Goal: Transaction & Acquisition: Purchase product/service

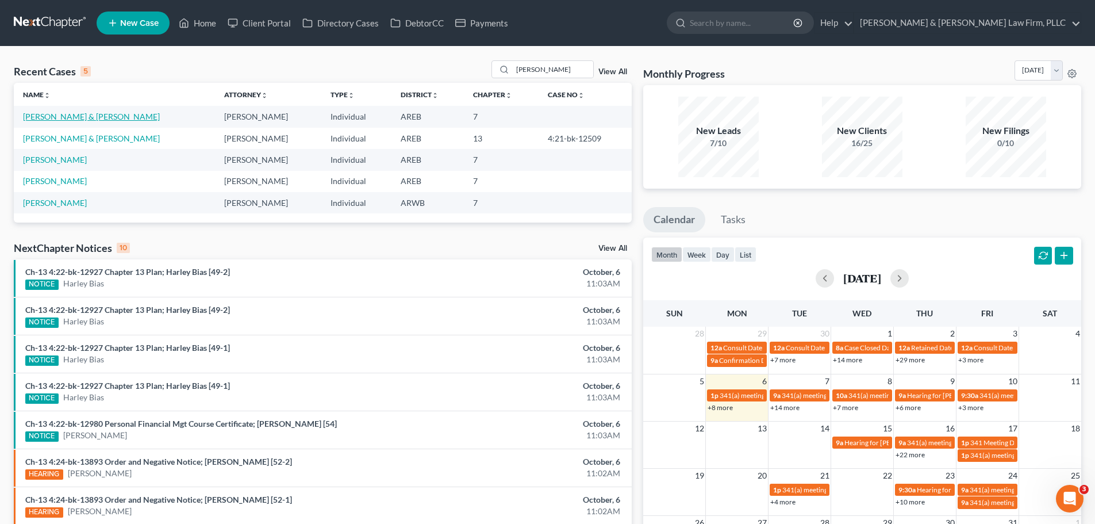
click at [90, 113] on link "[PERSON_NAME] & [PERSON_NAME]" at bounding box center [91, 117] width 137 height 10
select select "4"
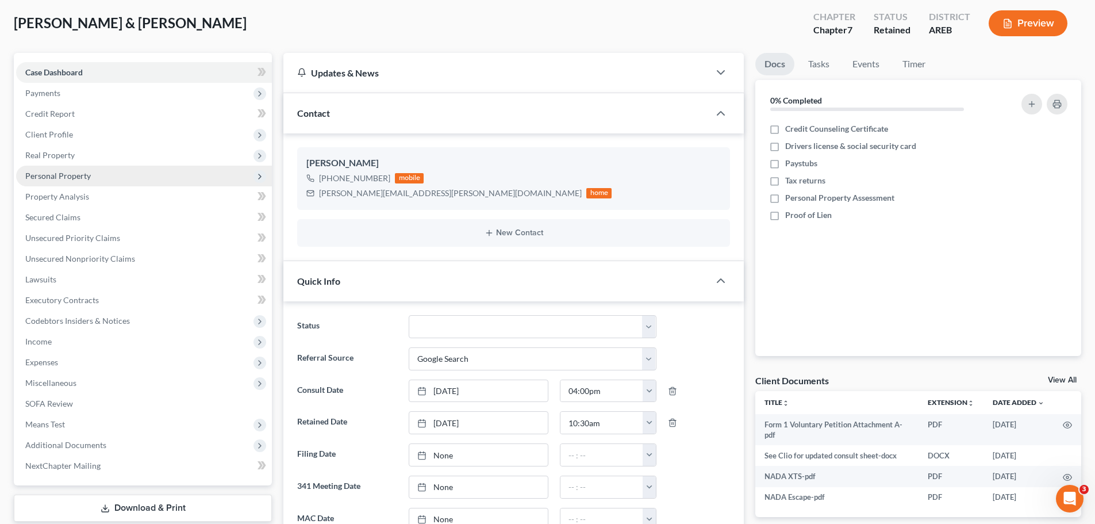
scroll to position [115, 0]
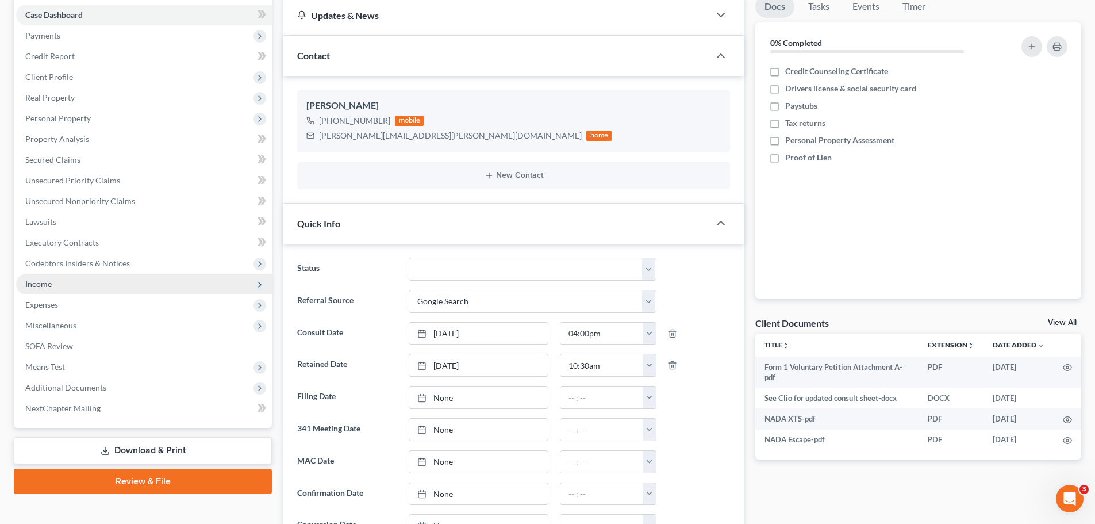
click at [79, 282] on span "Income" at bounding box center [144, 284] width 256 height 21
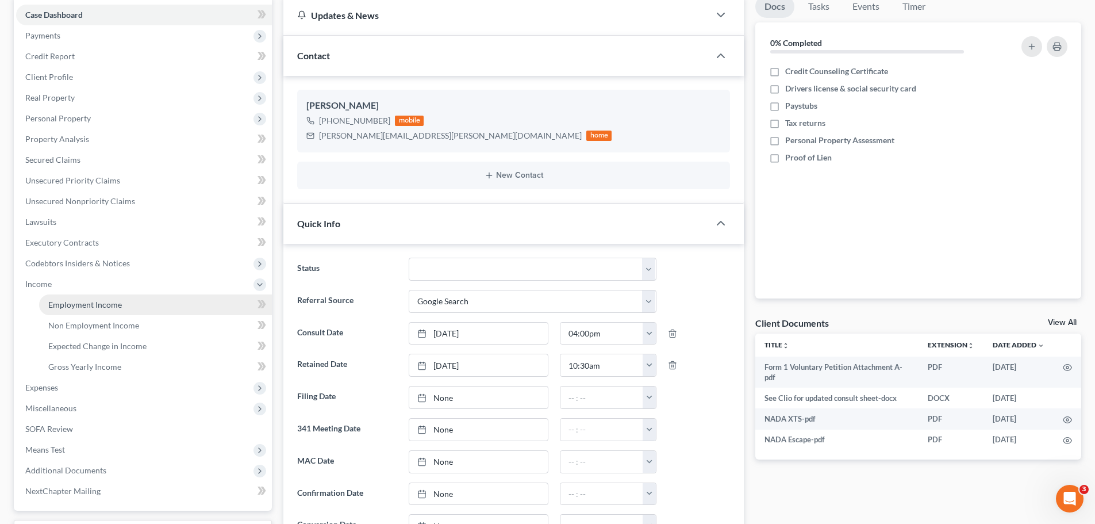
click at [97, 305] on span "Employment Income" at bounding box center [85, 305] width 74 height 10
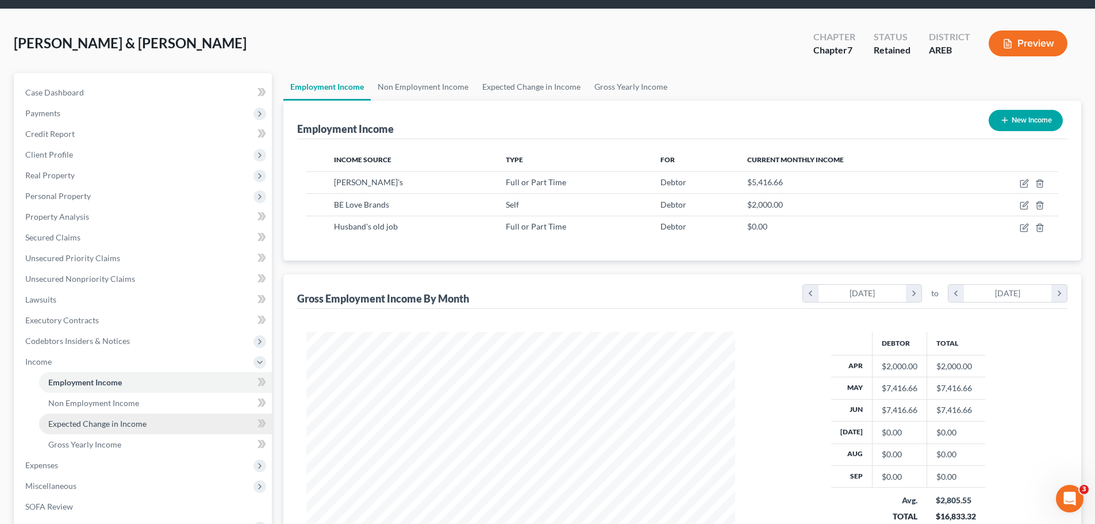
scroll to position [57, 0]
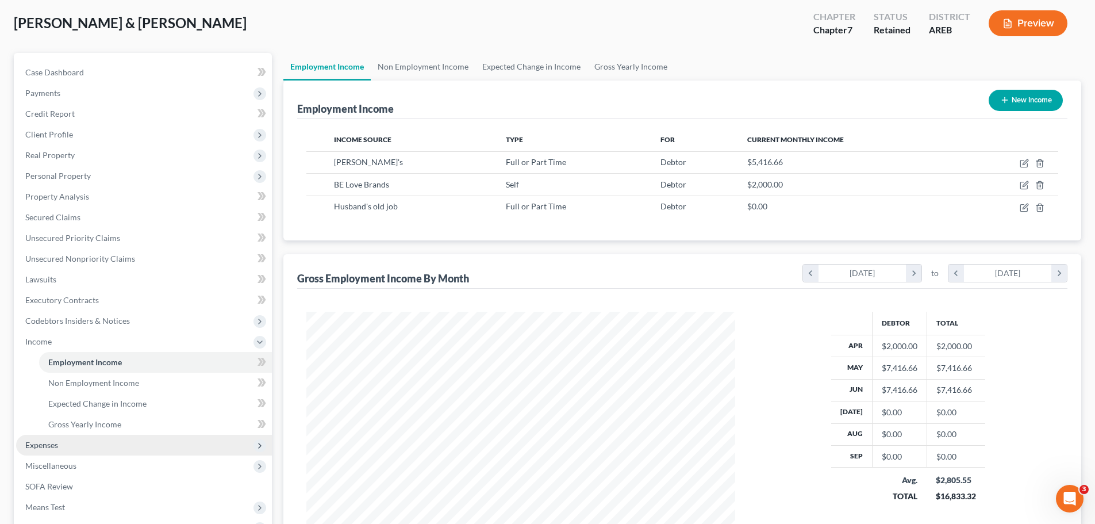
click at [45, 447] on span "Expenses" at bounding box center [41, 445] width 33 height 10
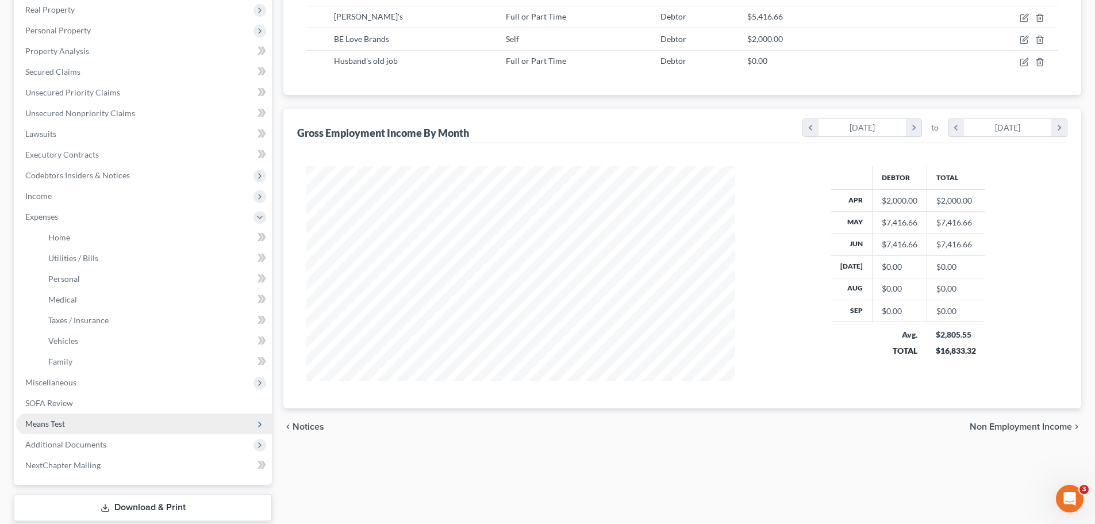
scroll to position [274, 0]
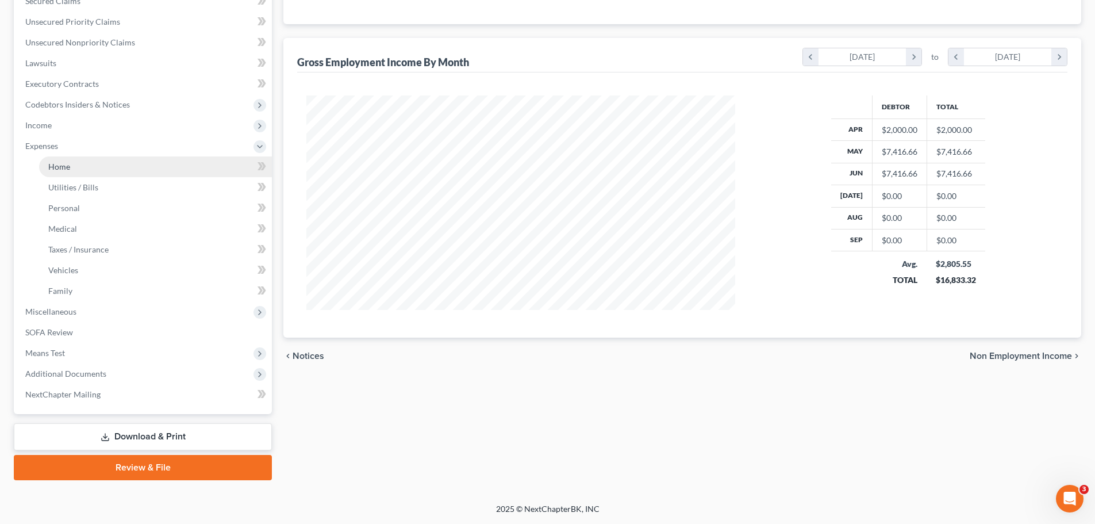
click at [93, 166] on link "Home" at bounding box center [155, 166] width 233 height 21
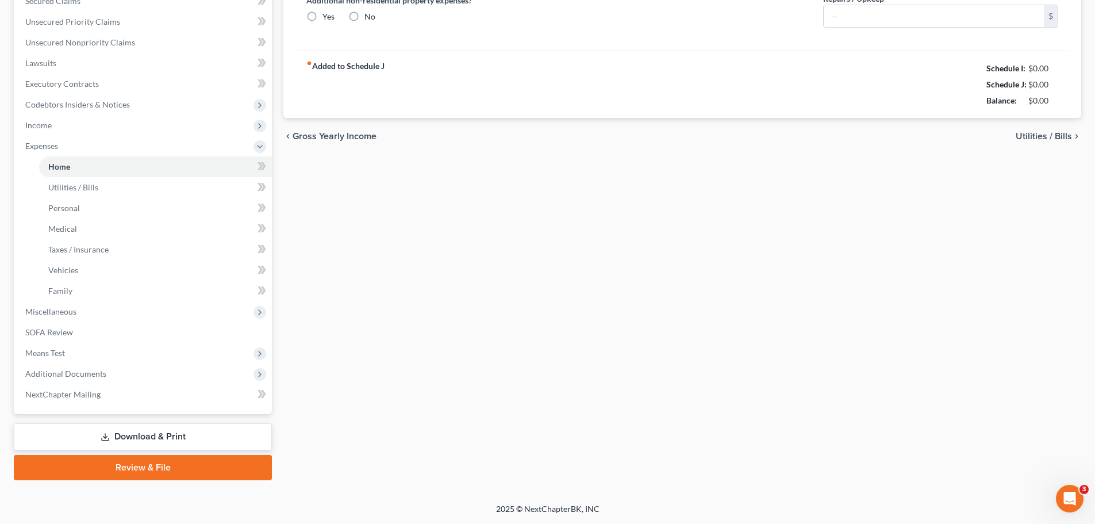
scroll to position [103, 0]
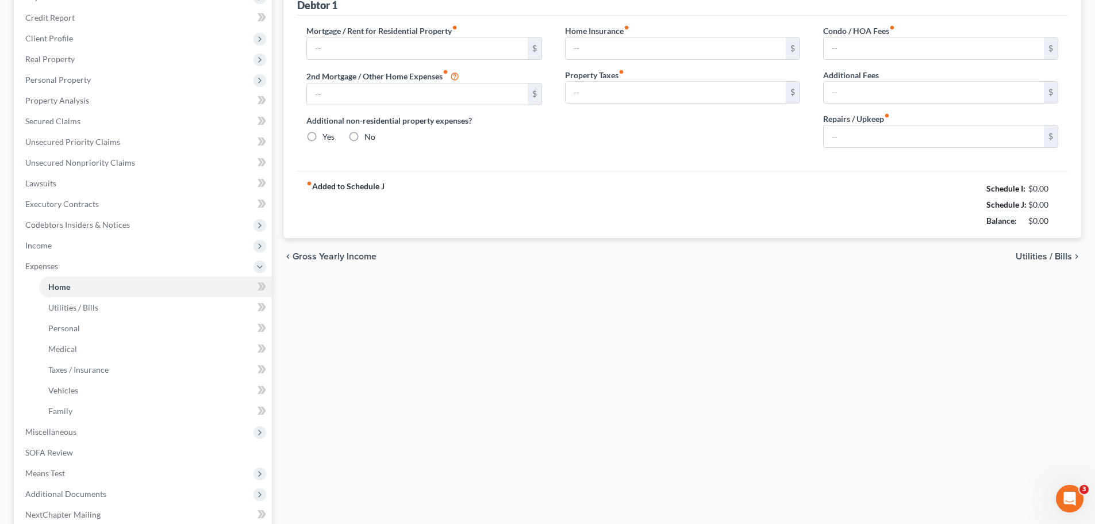
type input "1,800.00"
type input "0.00"
radio input "true"
type input "0.00"
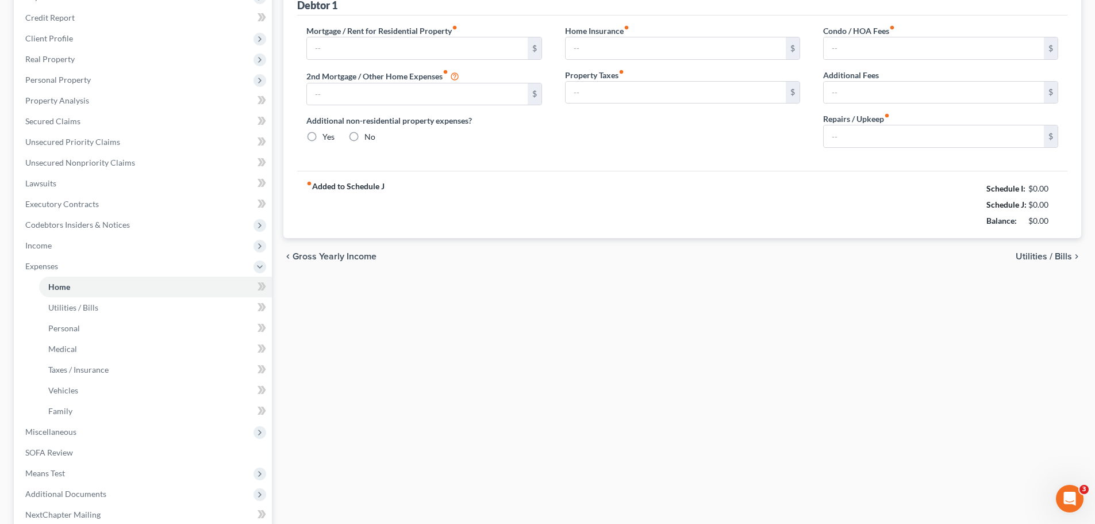
type input "0.00"
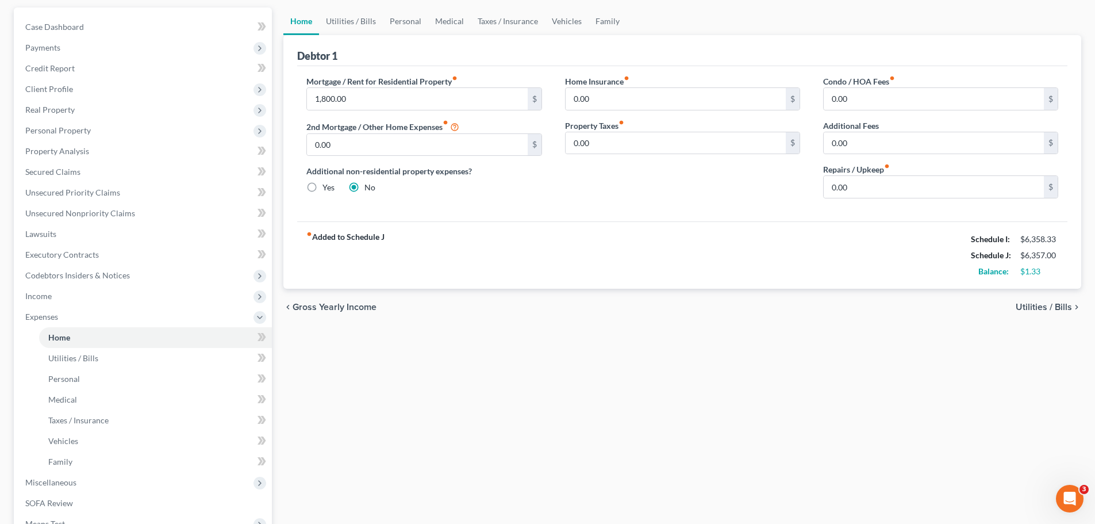
scroll to position [0, 0]
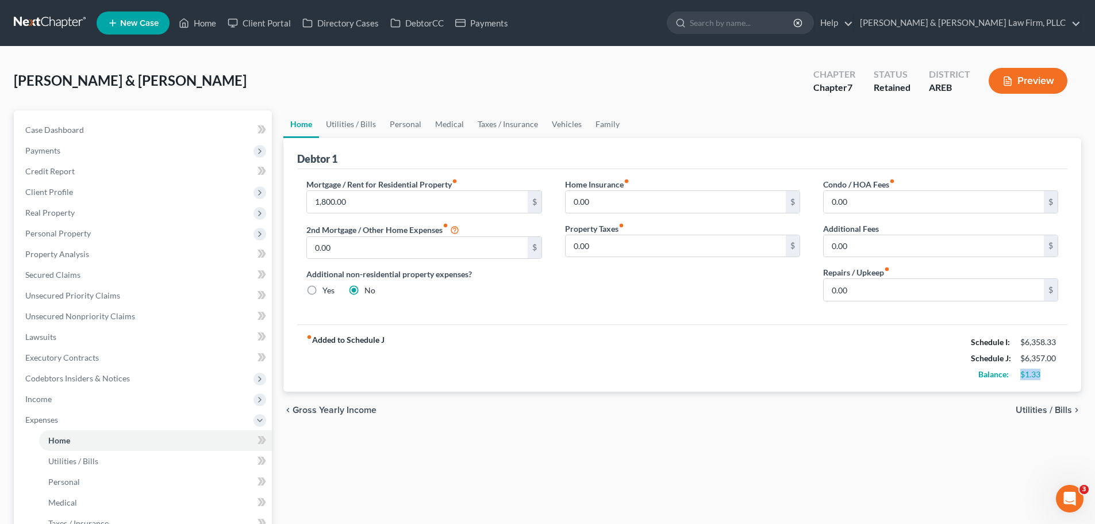
drag, startPoint x: 1039, startPoint y: 371, endPoint x: 1011, endPoint y: 374, distance: 27.7
click at [1011, 374] on div "Balance: $1.33" at bounding box center [1014, 374] width 99 height 16
click at [350, 121] on link "Utilities / Bills" at bounding box center [351, 124] width 64 height 28
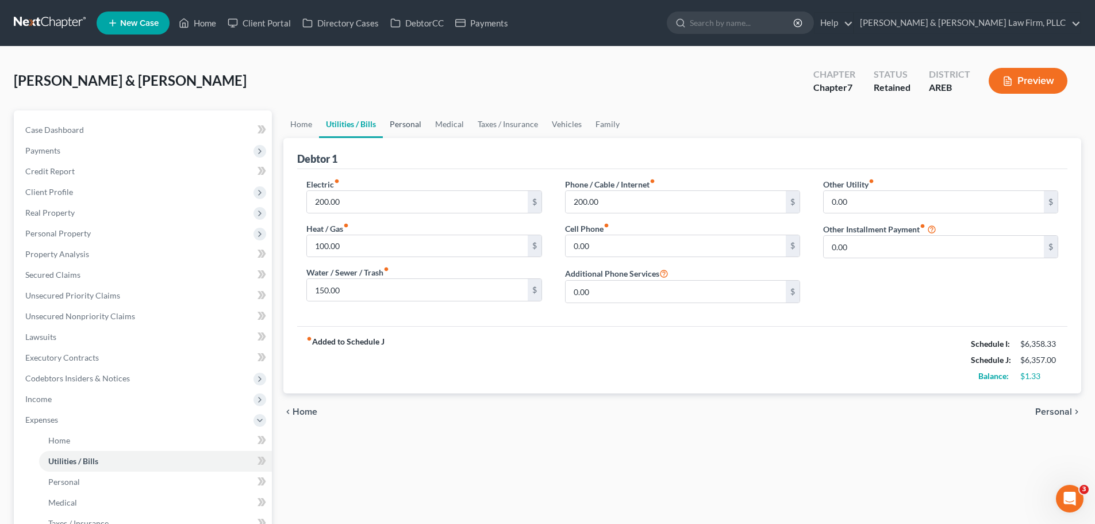
click at [419, 122] on link "Personal" at bounding box center [405, 124] width 45 height 28
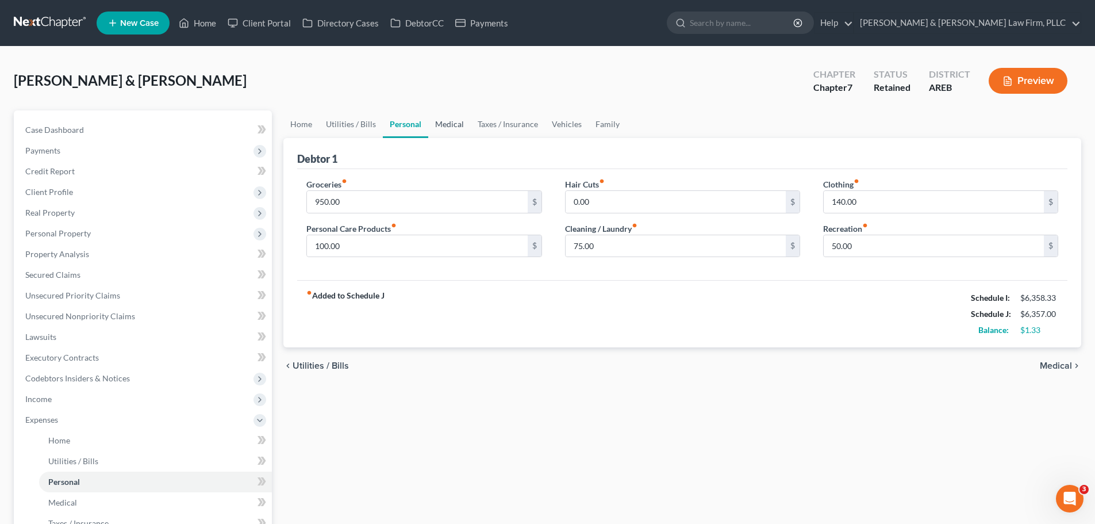
click at [439, 124] on link "Medical" at bounding box center [449, 124] width 43 height 28
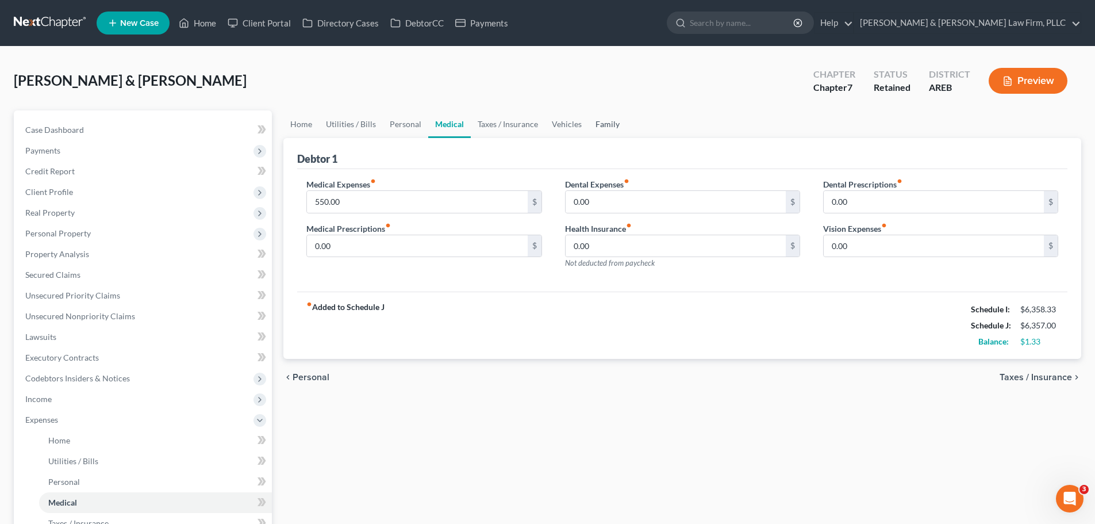
click at [592, 122] on link "Family" at bounding box center [608, 124] width 38 height 28
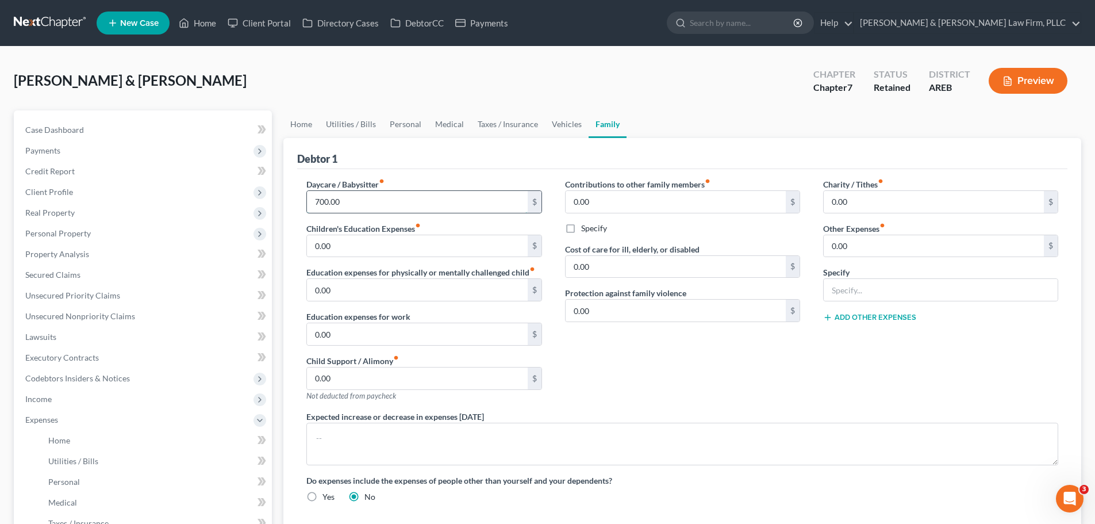
click at [354, 206] on input "700.00" at bounding box center [417, 202] width 220 height 22
click at [350, 204] on input "700.00" at bounding box center [417, 202] width 220 height 22
click at [189, 22] on icon at bounding box center [184, 23] width 10 height 14
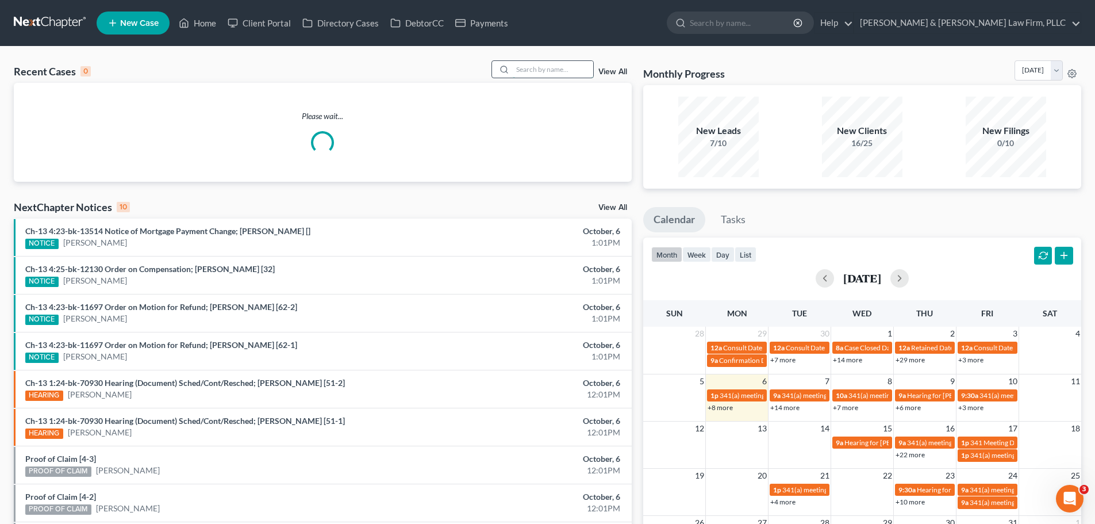
click at [554, 70] on input "search" at bounding box center [553, 69] width 80 height 17
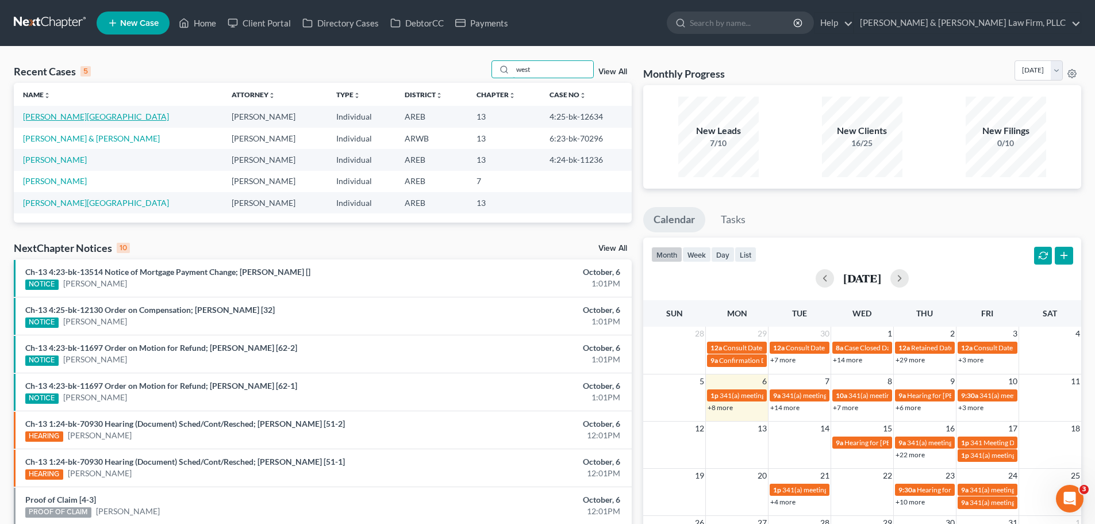
type input "west"
click at [72, 113] on link "[PERSON_NAME][GEOGRAPHIC_DATA]" at bounding box center [96, 117] width 146 height 10
select select "4"
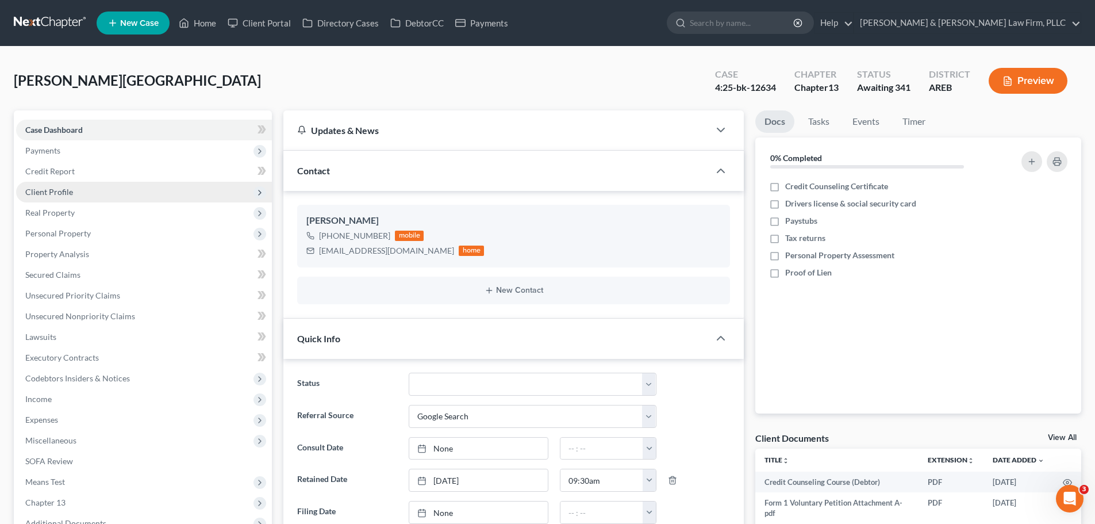
click at [70, 148] on span "Payments" at bounding box center [144, 150] width 256 height 21
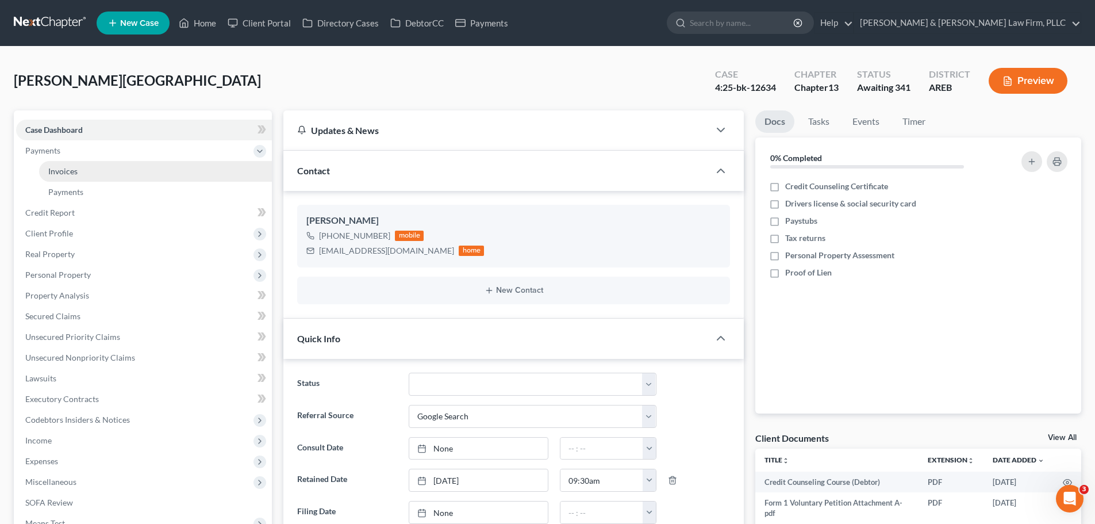
click at [93, 174] on link "Invoices" at bounding box center [155, 171] width 233 height 21
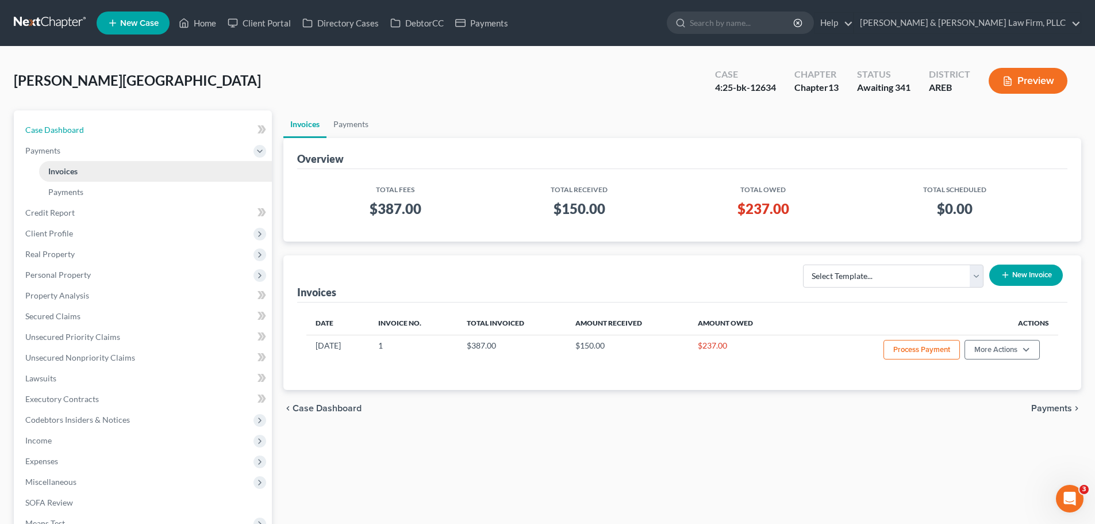
drag, startPoint x: 126, startPoint y: 129, endPoint x: 147, endPoint y: 167, distance: 43.2
click at [126, 129] on link "Case Dashboard" at bounding box center [144, 130] width 256 height 21
select select "4"
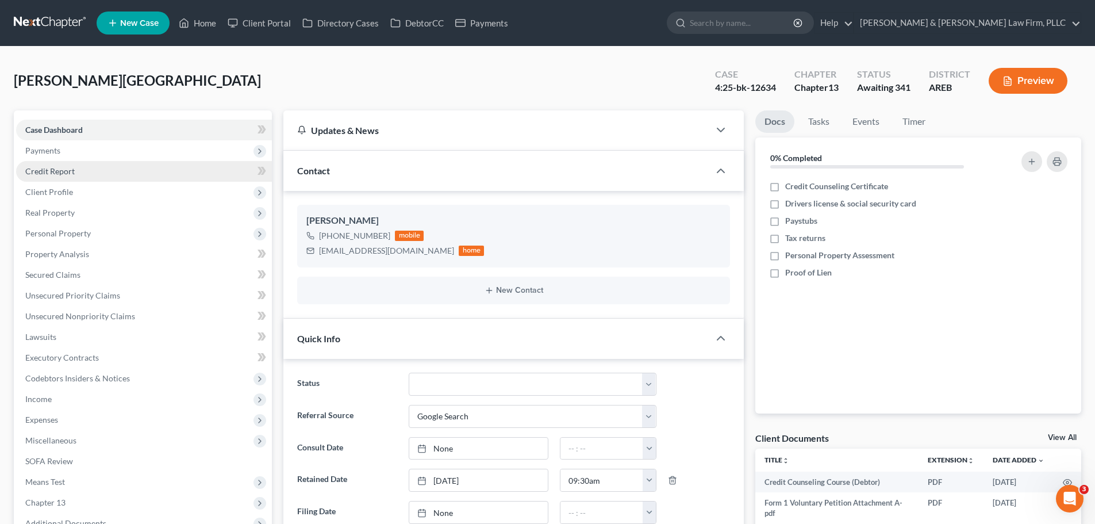
drag, startPoint x: 109, startPoint y: 140, endPoint x: 108, endPoint y: 162, distance: 22.4
click at [109, 140] on span "Payments" at bounding box center [144, 150] width 256 height 21
click at [100, 170] on link "Invoices" at bounding box center [155, 171] width 233 height 21
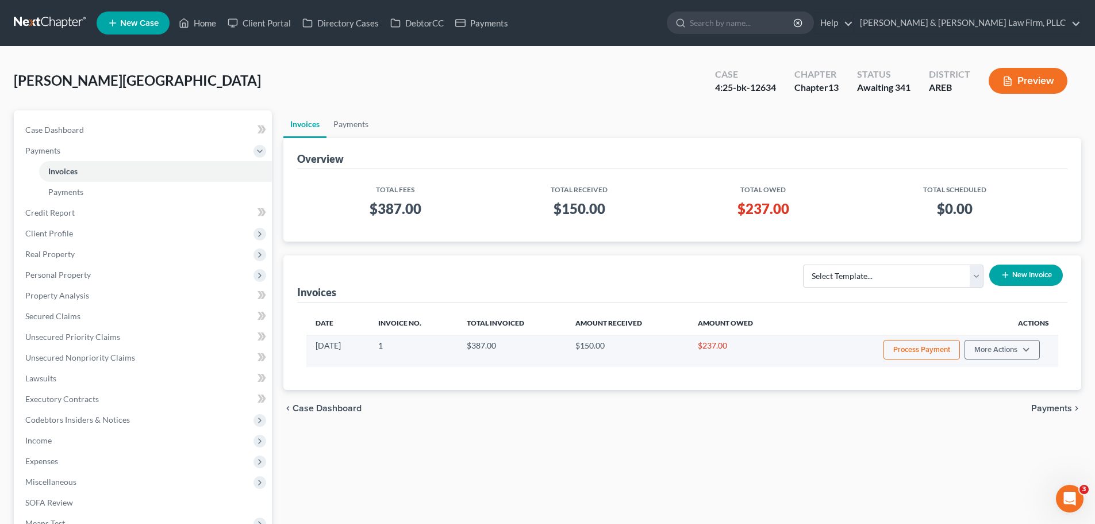
click at [919, 349] on button "Process Payment" at bounding box center [922, 350] width 76 height 20
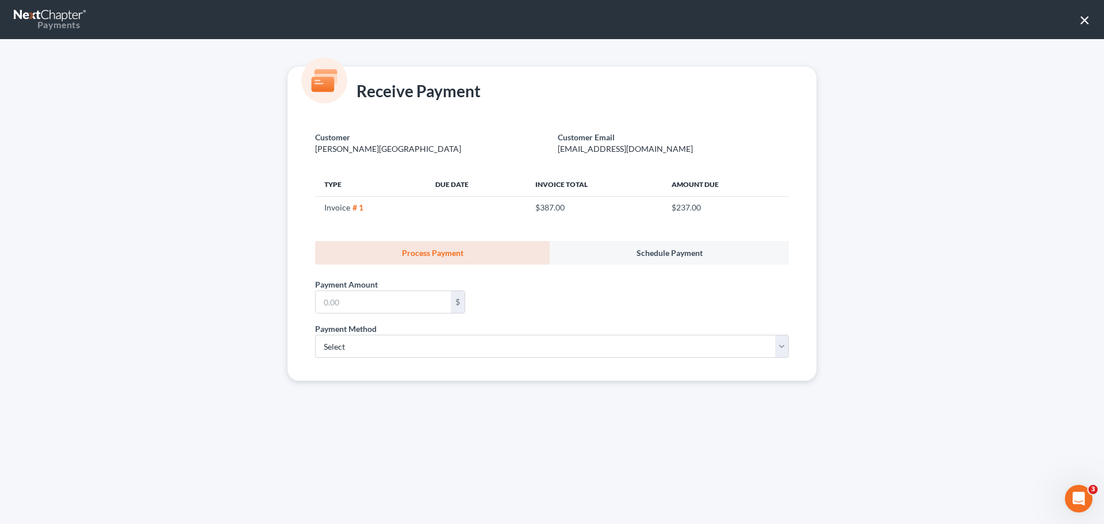
click at [1089, 16] on button "×" at bounding box center [1084, 19] width 11 height 18
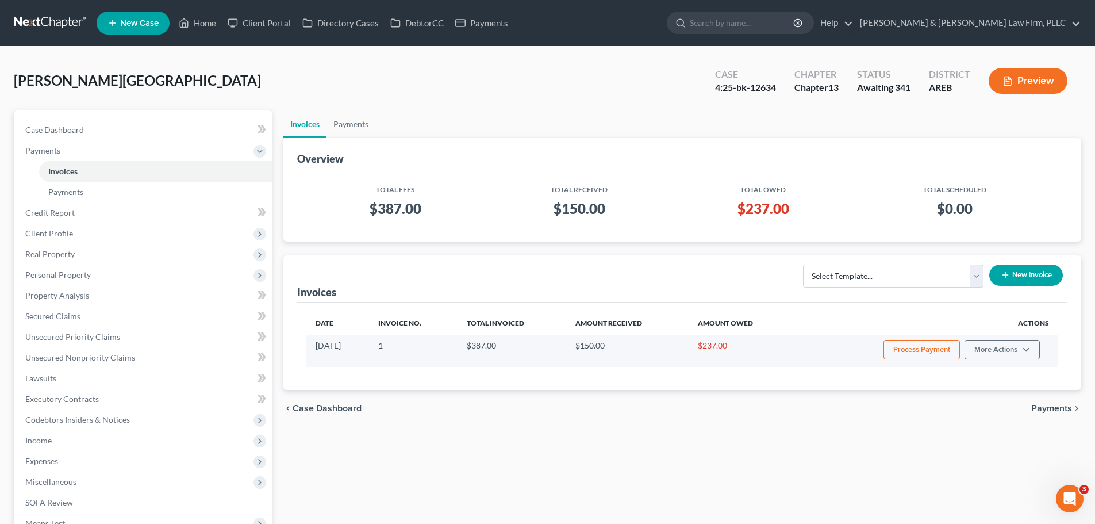
click at [919, 354] on button "Process Payment" at bounding box center [922, 350] width 76 height 20
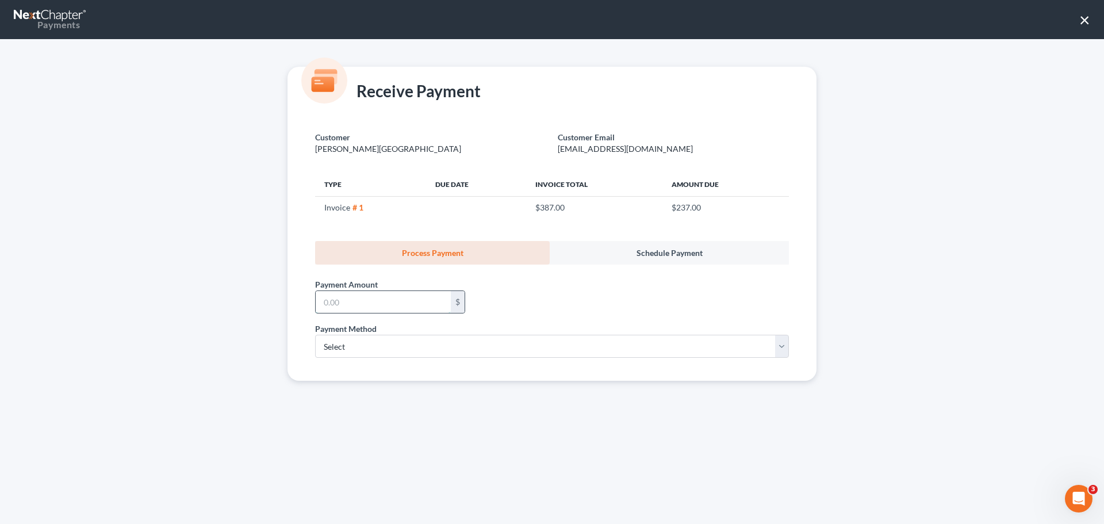
drag, startPoint x: 362, startPoint y: 309, endPoint x: 354, endPoint y: 305, distance: 9.5
click at [362, 309] on input "text" at bounding box center [383, 302] width 135 height 22
type input "237.00"
drag, startPoint x: 330, startPoint y: 346, endPoint x: 335, endPoint y: 356, distance: 11.3
click at [331, 346] on select "Select ACH Credit Card" at bounding box center [552, 346] width 474 height 23
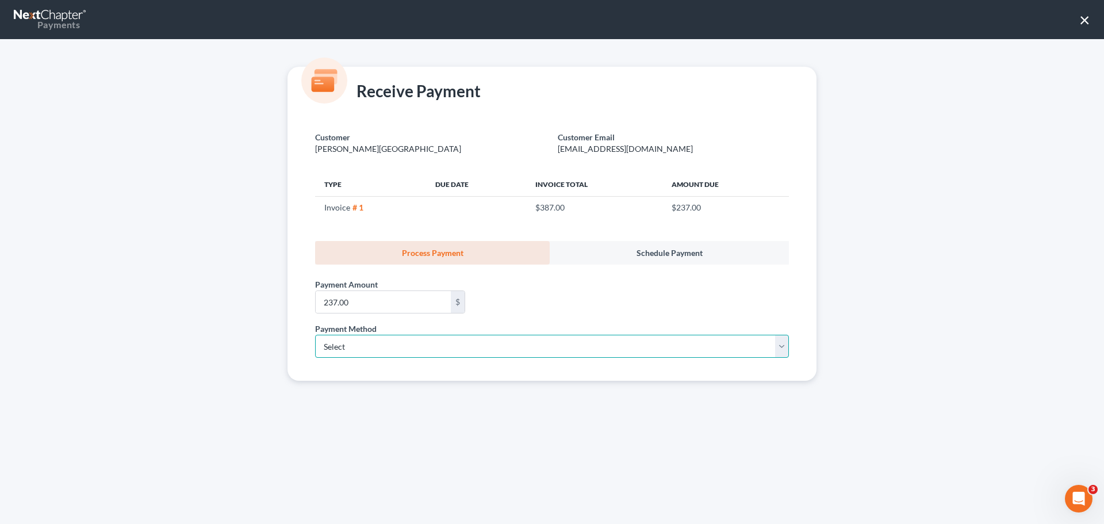
select select "1"
click at [315, 335] on select "Select ACH Credit Card" at bounding box center [552, 346] width 474 height 23
select select "2"
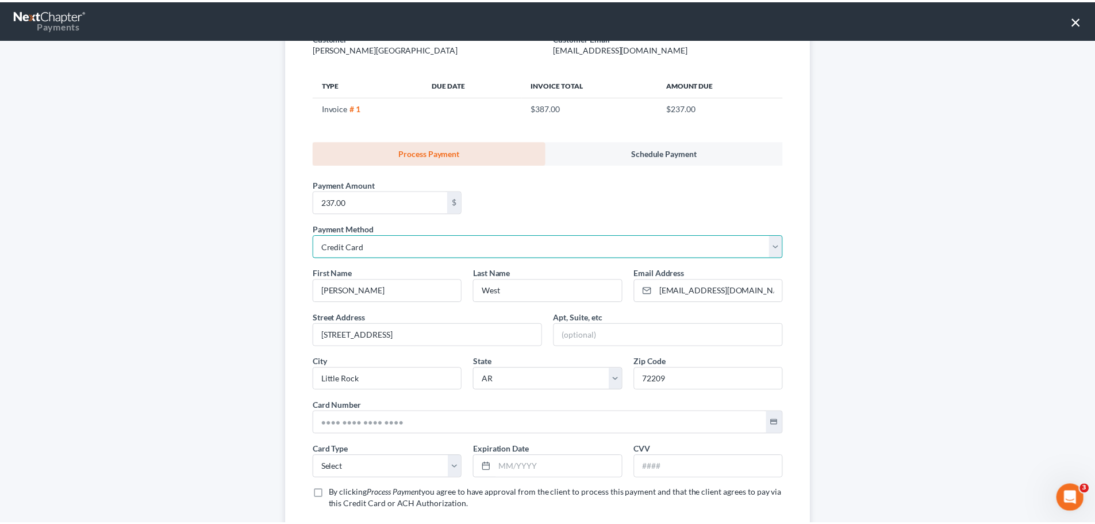
scroll to position [172, 0]
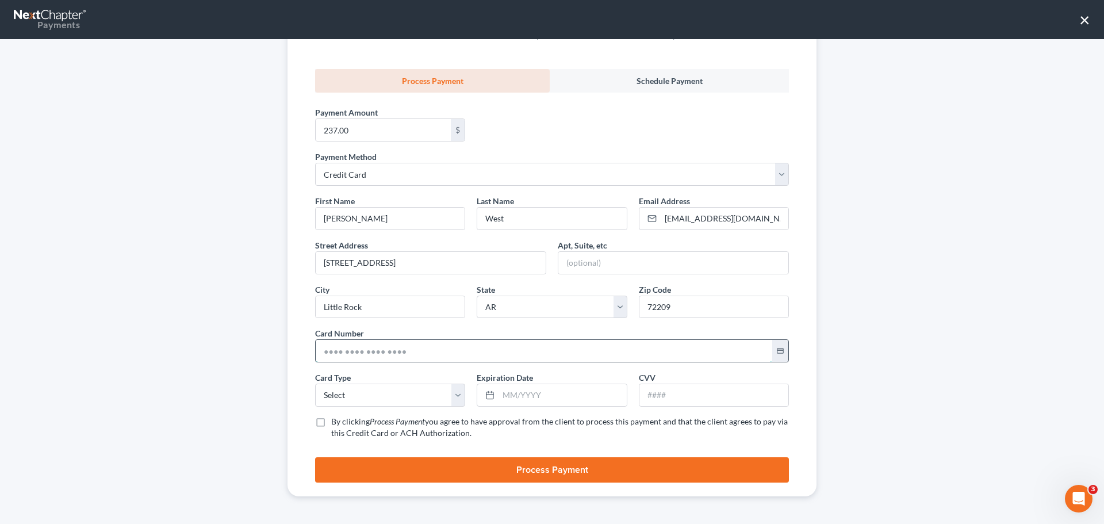
click at [348, 352] on input "text" at bounding box center [544, 351] width 456 height 22
type input "[CREDIT_CARD_NUMBER]"
click at [379, 387] on select "Select Visa MasterCard Discover American Express" at bounding box center [390, 394] width 150 height 23
select select "0"
click at [315, 383] on select "Select Visa MasterCard Discover American Express" at bounding box center [390, 394] width 150 height 23
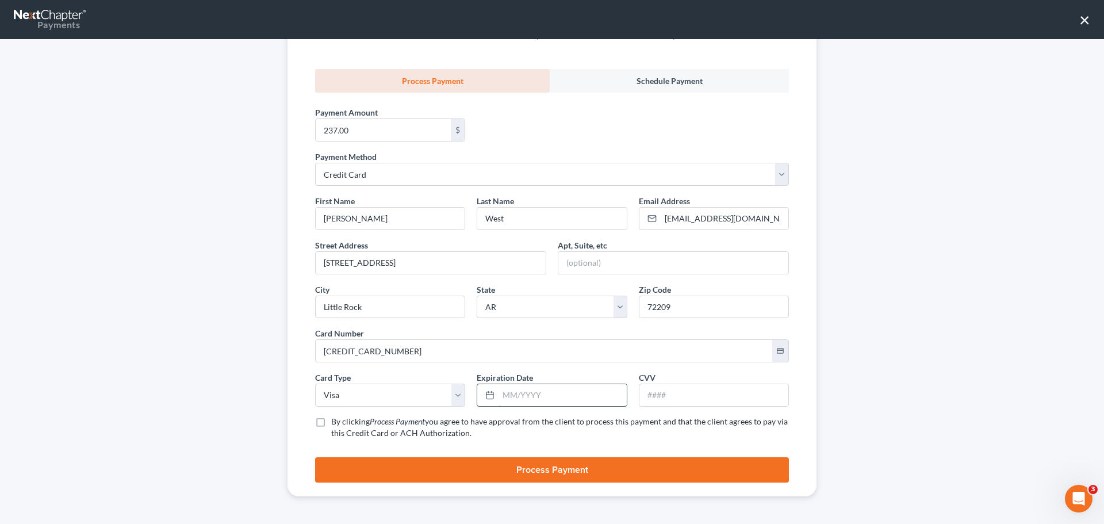
click at [509, 396] on input "text" at bounding box center [562, 395] width 128 height 22
type input "10/2028"
click at [664, 389] on input "text" at bounding box center [713, 395] width 149 height 22
type input "245"
drag, startPoint x: 311, startPoint y: 423, endPoint x: 343, endPoint y: 434, distance: 33.6
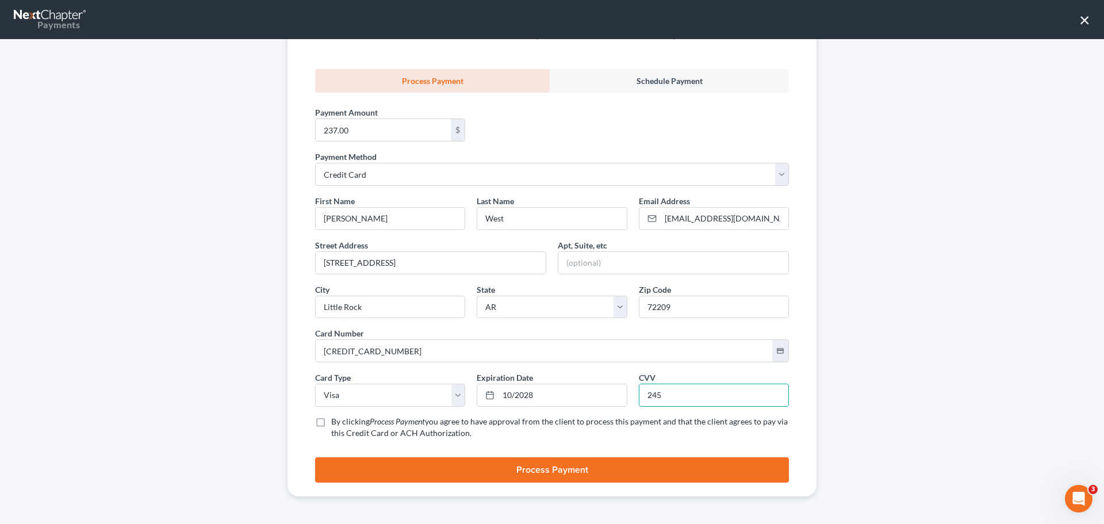
click at [331, 423] on label "By clicking Process Payment you agree to have approval from the client to proce…" at bounding box center [560, 427] width 458 height 23
click at [336, 423] on input "By clicking Process Payment you agree to have approval from the client to proce…" at bounding box center [339, 419] width 7 height 7
checkbox input "true"
drag, startPoint x: 398, startPoint y: 468, endPoint x: 424, endPoint y: 465, distance: 25.5
click at [399, 468] on button "Process Payment" at bounding box center [552, 469] width 474 height 25
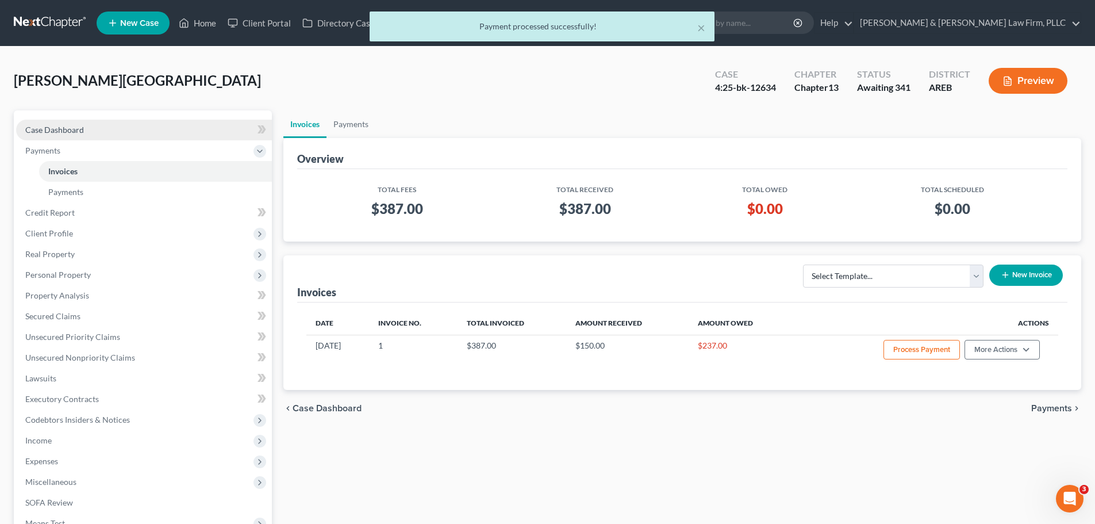
click at [93, 137] on link "Case Dashboard" at bounding box center [144, 130] width 256 height 21
select select "4"
